Goal: Task Accomplishment & Management: Use online tool/utility

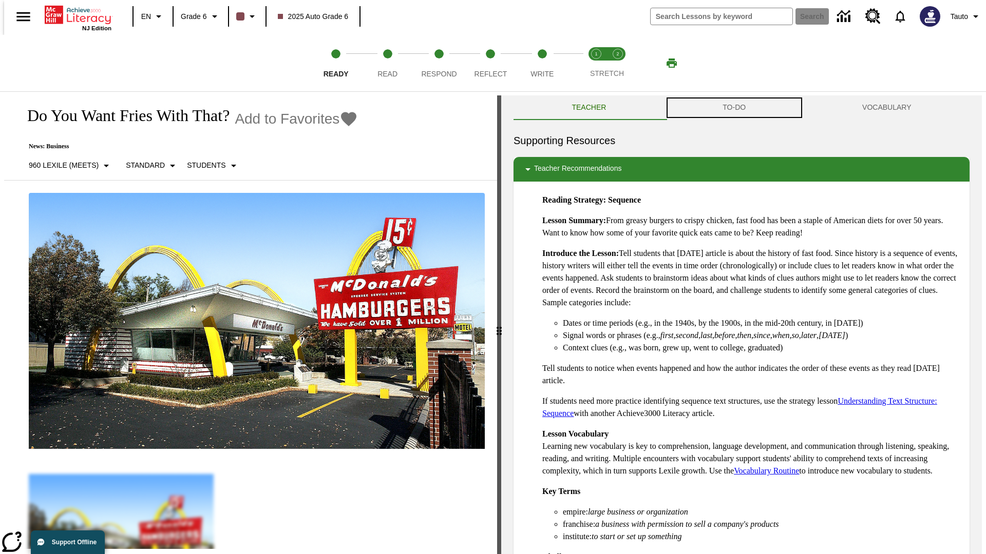
click at [734, 108] on button "TO-DO" at bounding box center [734, 107] width 140 height 25
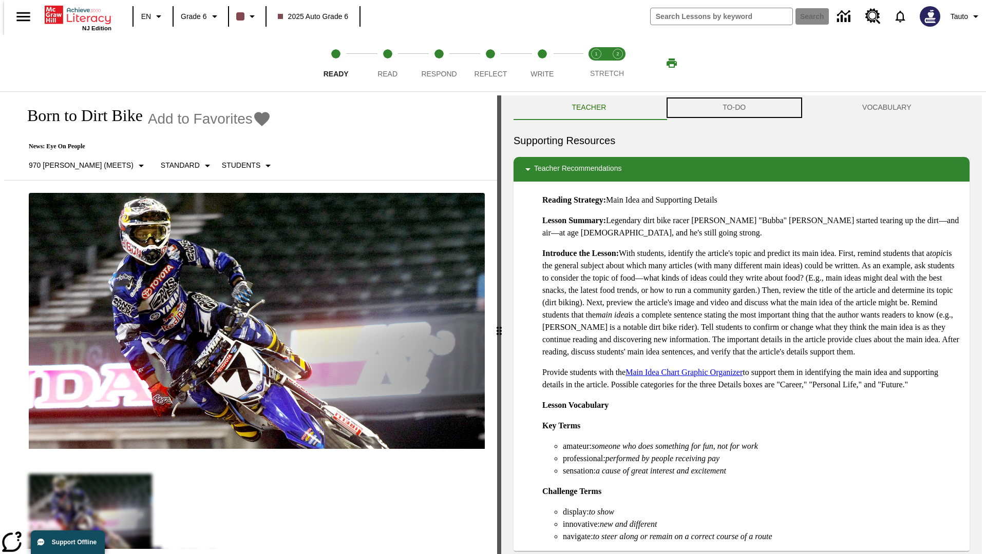
click at [734, 108] on button "TO-DO" at bounding box center [734, 107] width 140 height 25
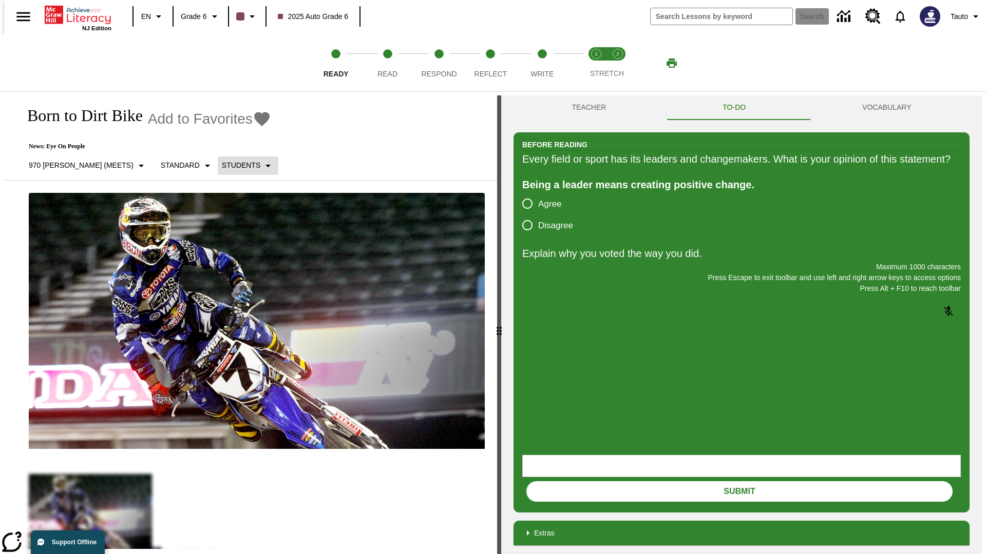
click at [222, 165] on p "Students" at bounding box center [241, 165] width 39 height 11
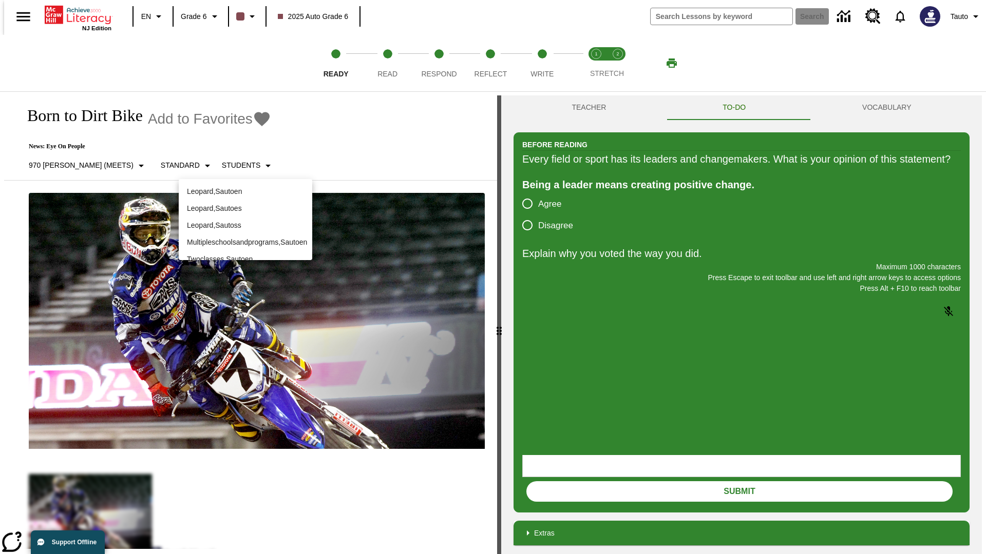
click at [245, 187] on p "Leopard , Sautoen" at bounding box center [245, 191] width 117 height 11
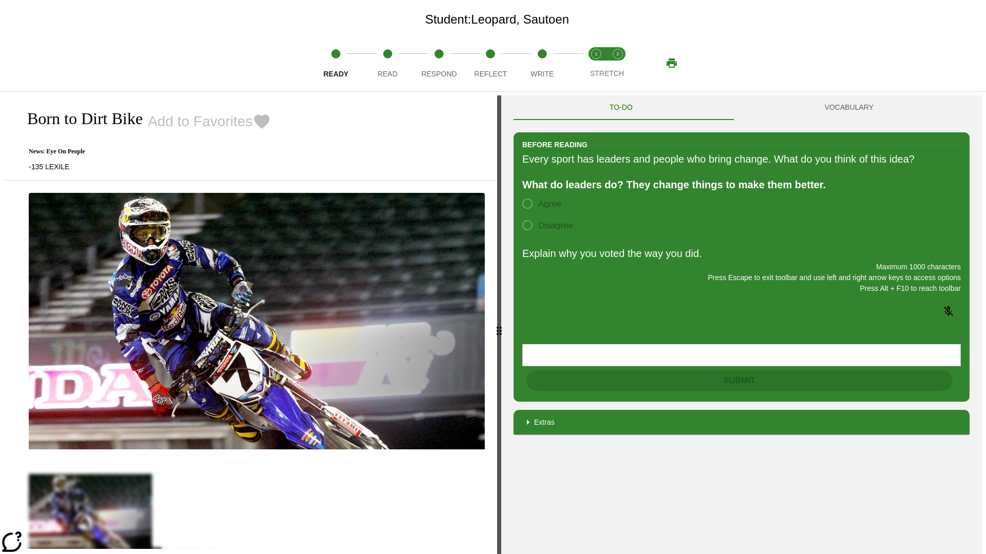
scroll to position [66, 0]
